Goal: Information Seeking & Learning: Check status

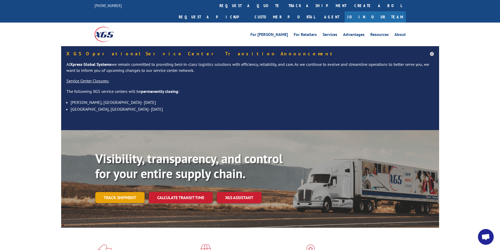
click at [140, 192] on link "Track shipment" at bounding box center [119, 197] width 49 height 11
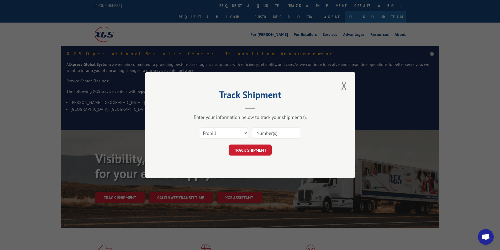
click at [264, 132] on input at bounding box center [276, 132] width 48 height 11
paste input "[URL][DOMAIN_NAME]"
type input "[URL][DOMAIN_NAME]"
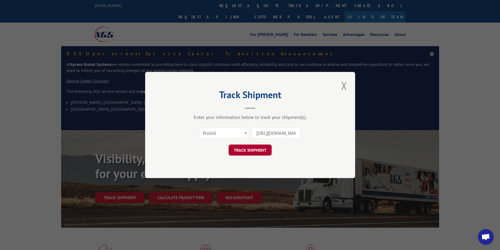
click at [261, 148] on button "TRACK SHIPMENT" at bounding box center [249, 150] width 43 height 11
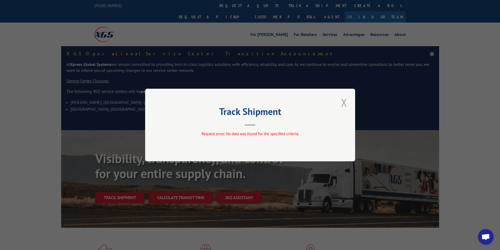
click at [346, 102] on button "Close modal" at bounding box center [343, 102] width 9 height 14
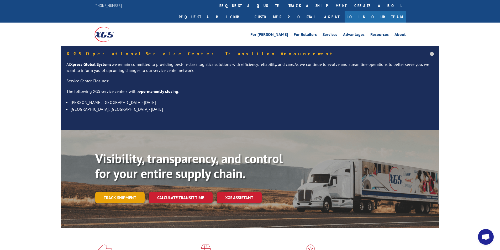
click at [126, 192] on link "Track shipment" at bounding box center [119, 197] width 49 height 11
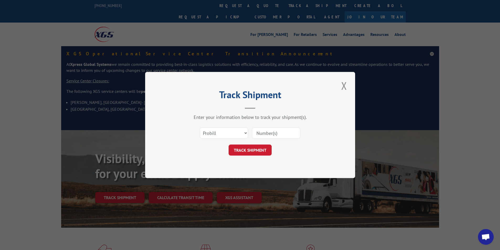
click at [264, 133] on input at bounding box center [276, 132] width 48 height 11
paste input "17547184"
type input "17547184"
click at [261, 154] on button "TRACK SHIPMENT" at bounding box center [249, 150] width 43 height 11
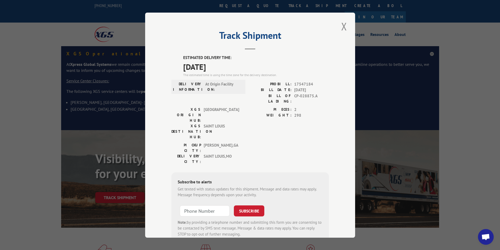
drag, startPoint x: 400, startPoint y: 78, endPoint x: 329, endPoint y: 65, distance: 71.8
click at [398, 78] on div "Track Shipment ESTIMATED DELIVERY TIME: [DATE] The estimated time is using the …" at bounding box center [250, 125] width 500 height 250
